Goal: Navigation & Orientation: Understand site structure

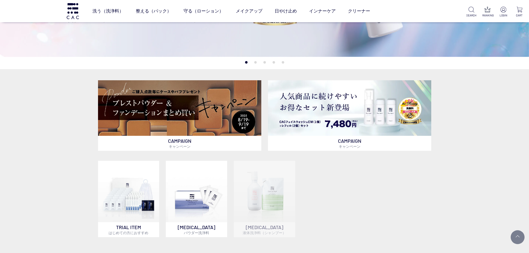
scroll to position [139, 0]
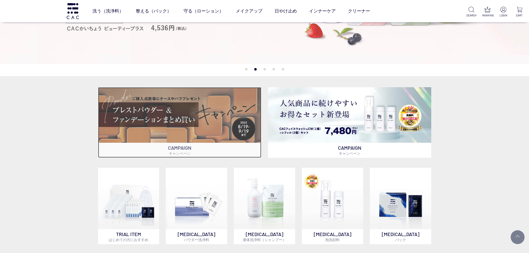
click at [183, 114] on img at bounding box center [179, 114] width 163 height 55
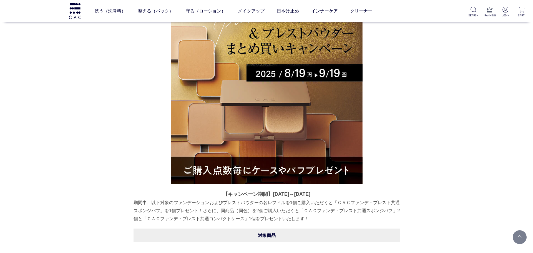
scroll to position [56, 0]
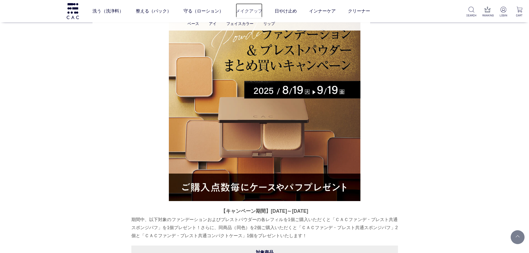
click at [250, 9] on link "メイクアップ" at bounding box center [249, 11] width 27 height 16
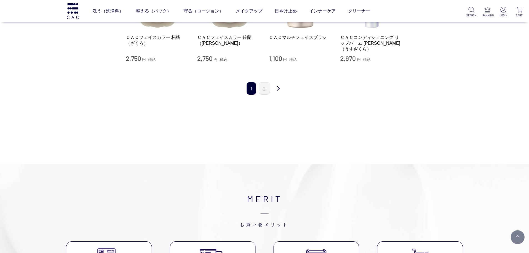
scroll to position [528, 0]
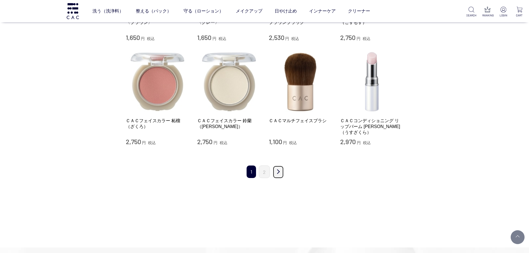
click at [279, 167] on link "次" at bounding box center [278, 171] width 11 height 13
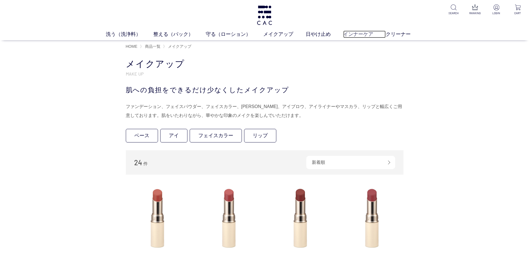
click at [367, 32] on link "インナーケア" at bounding box center [364, 34] width 42 height 7
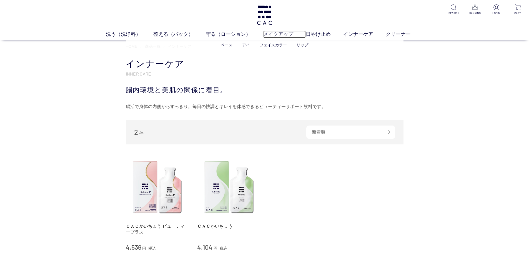
click at [278, 34] on link "メイクアップ" at bounding box center [284, 34] width 42 height 7
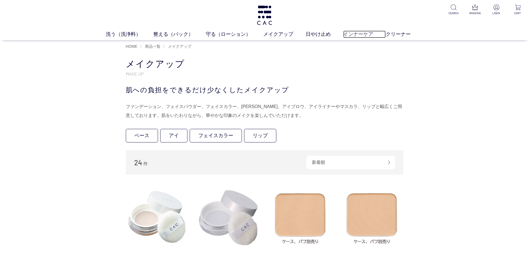
click at [349, 33] on link "インナーケア" at bounding box center [364, 34] width 42 height 7
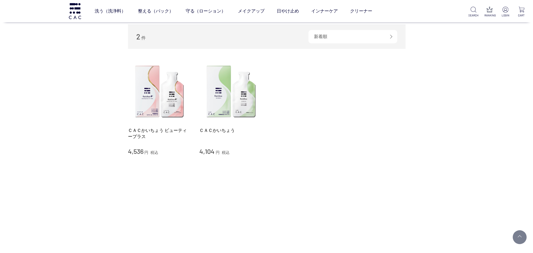
scroll to position [83, 0]
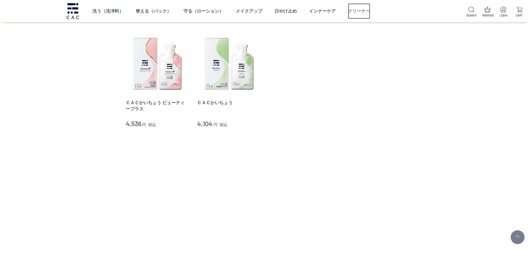
click at [359, 13] on link "クリーナー" at bounding box center [359, 11] width 22 height 16
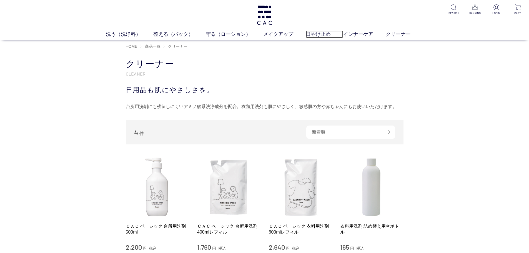
click at [309, 34] on link "日やけ止め" at bounding box center [324, 34] width 37 height 7
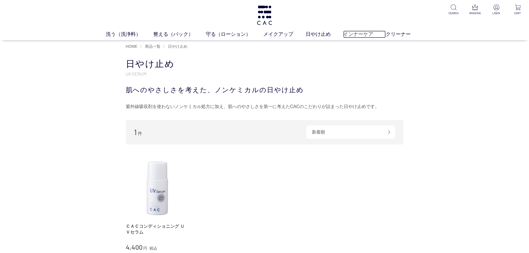
click at [351, 36] on link "インナーケア" at bounding box center [364, 34] width 42 height 7
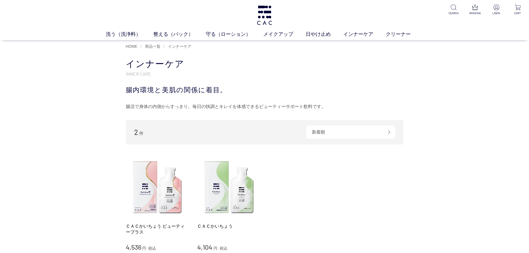
click at [227, 29] on div "洗う（洗浄料） 液体洗浄料 パウダー洗浄料 泡洗顔料 グッズ 整える（パック） フェイスパック ヘアパック 守る（ローション） 保湿化粧水 柔軟化粧水 美容液…" at bounding box center [264, 20] width 529 height 40
click at [226, 34] on link "守る（ローション）" at bounding box center [234, 34] width 57 height 7
